Goal: Information Seeking & Learning: Learn about a topic

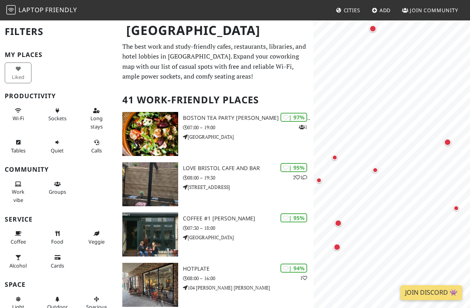
click at [61, 7] on span "Friendly" at bounding box center [60, 10] width 31 height 9
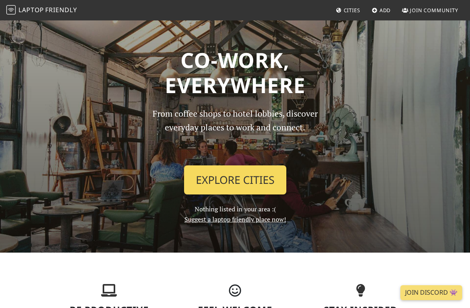
click at [255, 174] on link "Explore Cities" at bounding box center [235, 179] width 102 height 29
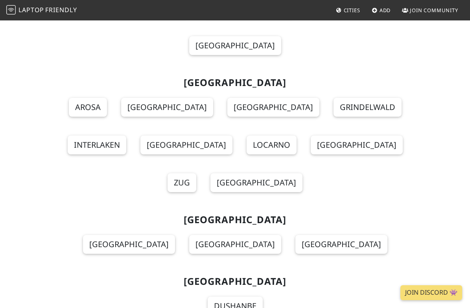
scroll to position [9753, 0]
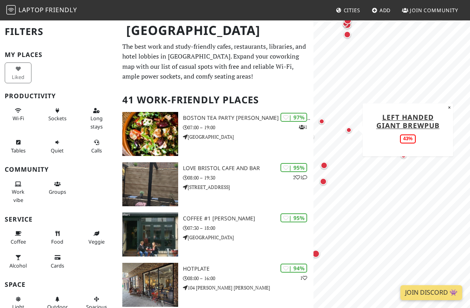
click at [348, 130] on div "Map marker" at bounding box center [349, 130] width 6 height 6
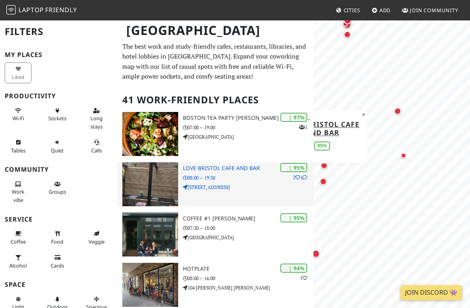
click at [231, 167] on h3 "Love bristol cafe and bar" at bounding box center [248, 168] width 130 height 7
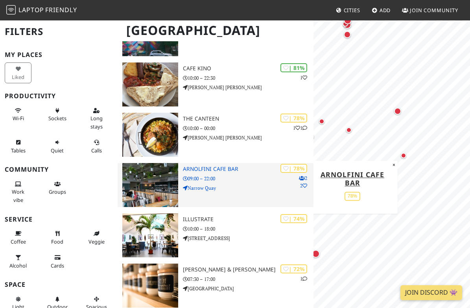
scroll to position [508, 0]
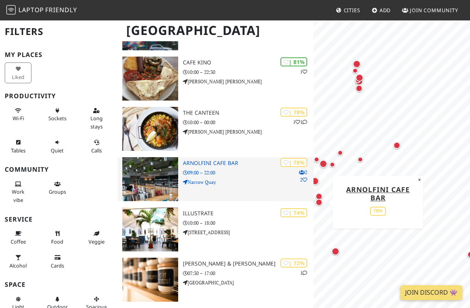
click at [202, 161] on h3 "Arnolfini Cafe Bar" at bounding box center [248, 163] width 130 height 7
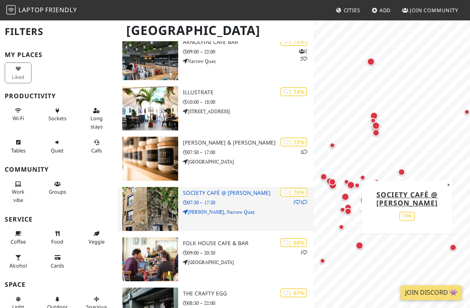
scroll to position [632, 0]
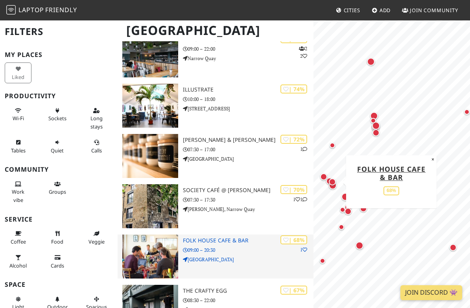
click at [223, 237] on h3 "Folk House Cafe & Bar" at bounding box center [248, 240] width 130 height 7
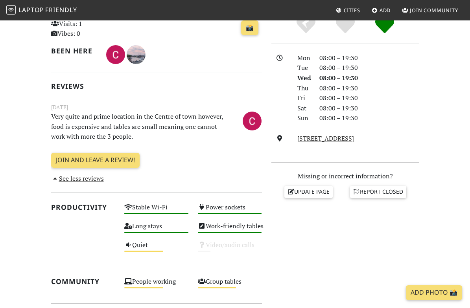
scroll to position [191, 0]
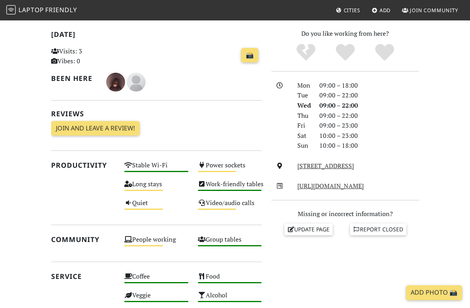
scroll to position [165, 0]
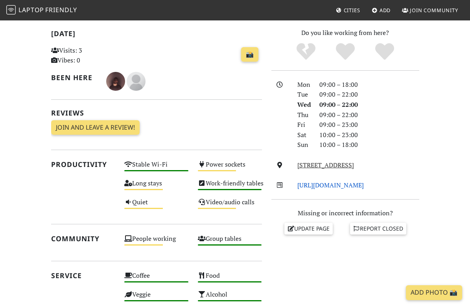
click at [349, 183] on link "http://www.arnolfini.org.uk/visit/cafe-bar" at bounding box center [330, 185] width 66 height 9
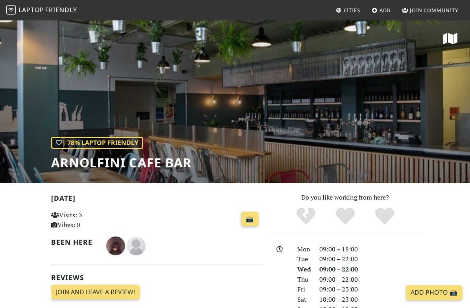
scroll to position [0, 0]
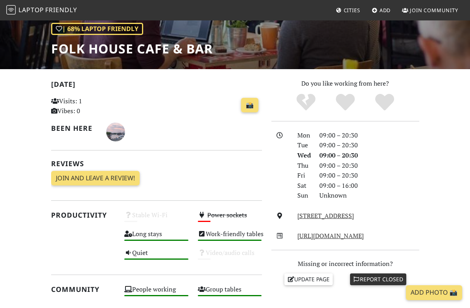
scroll to position [114, 0]
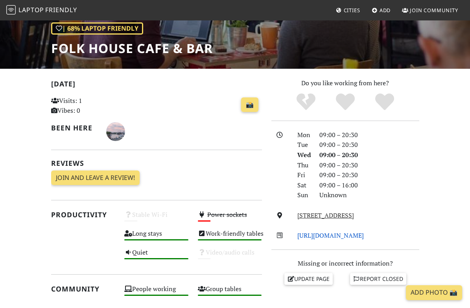
click at [348, 232] on link "[URL][DOMAIN_NAME]" at bounding box center [330, 235] width 66 height 9
